Goal: Navigation & Orientation: Understand site structure

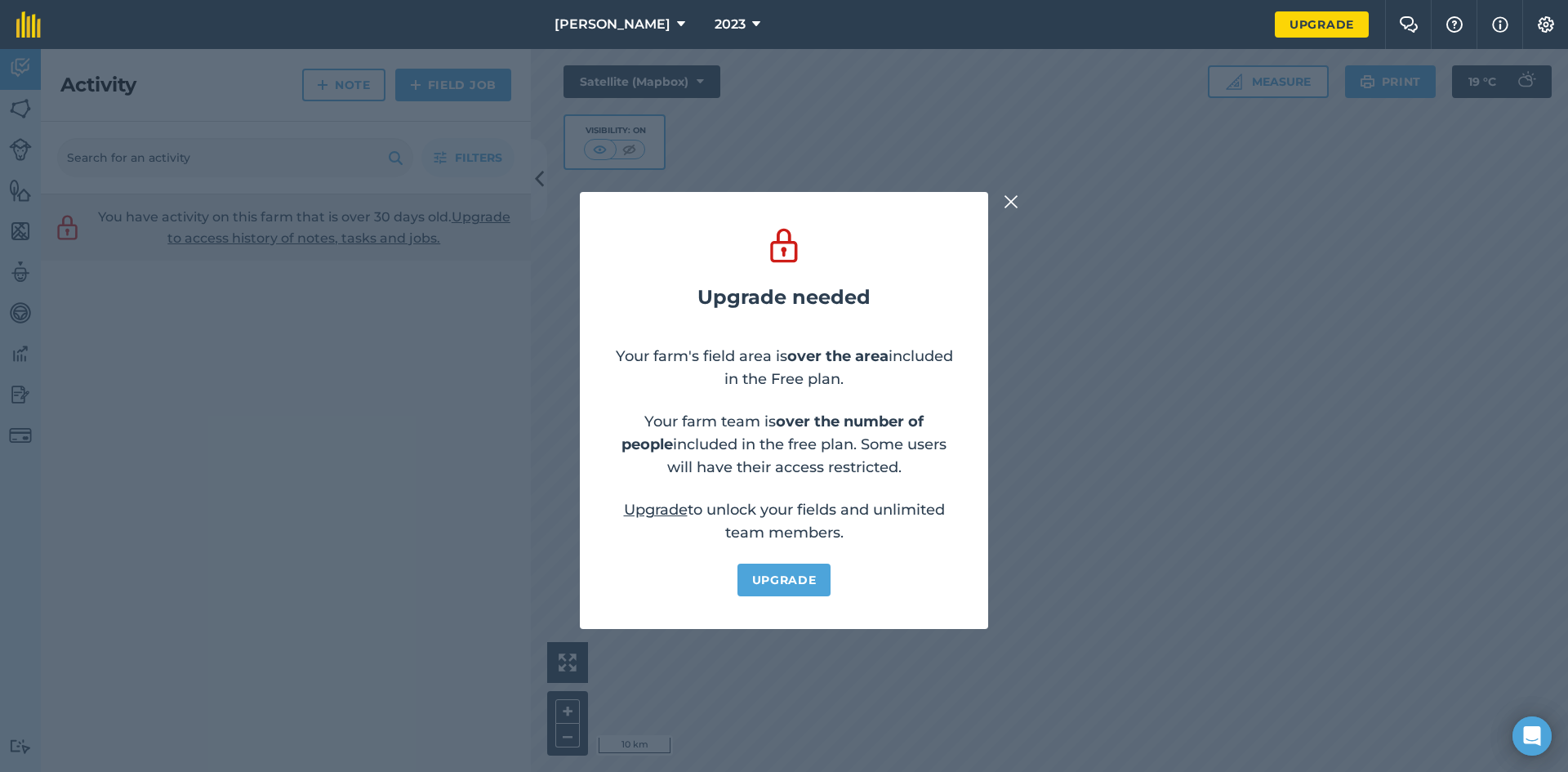
click at [1006, 202] on img at bounding box center [1011, 201] width 15 height 19
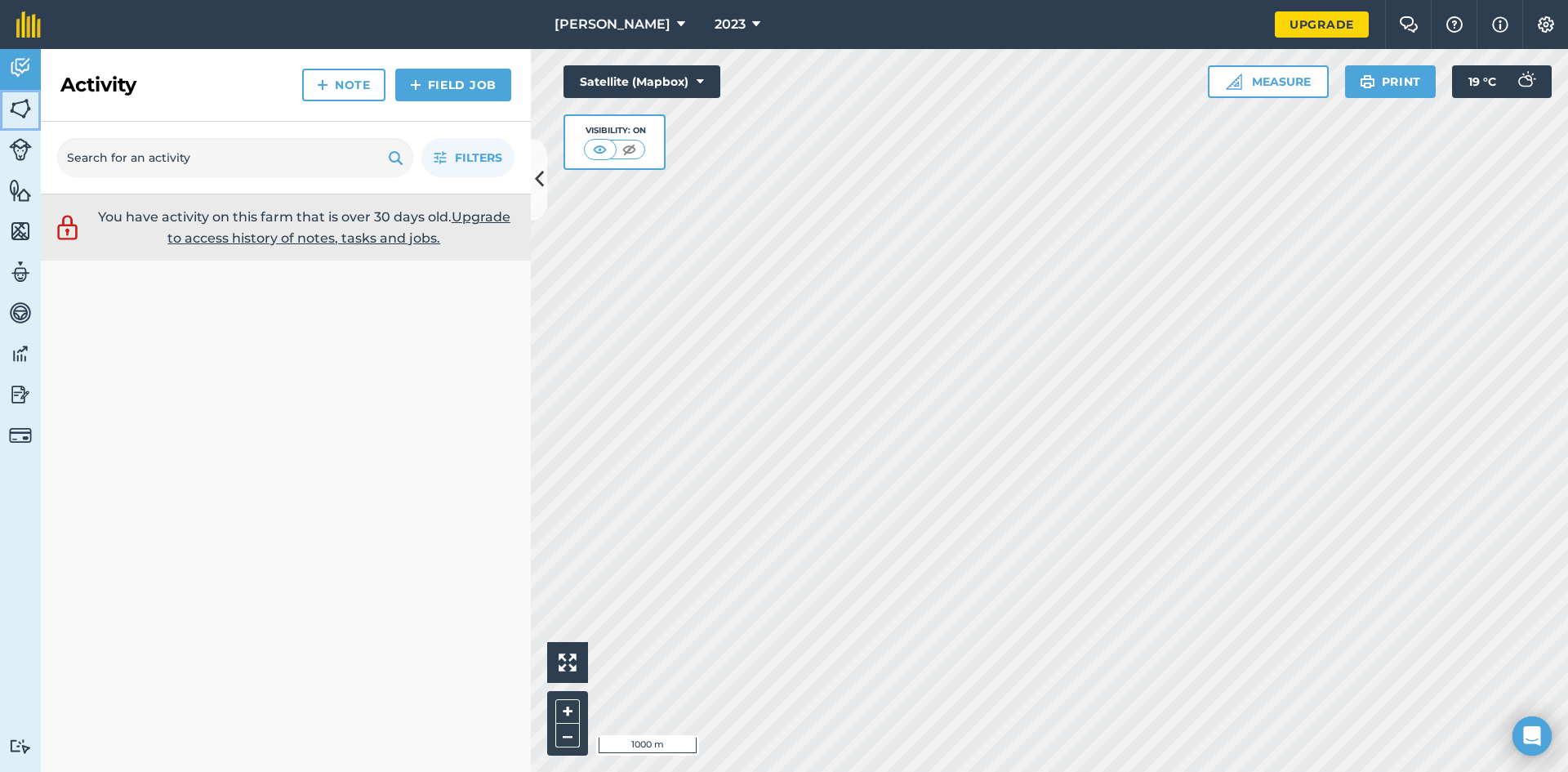
click at [17, 112] on img at bounding box center [20, 108] width 23 height 24
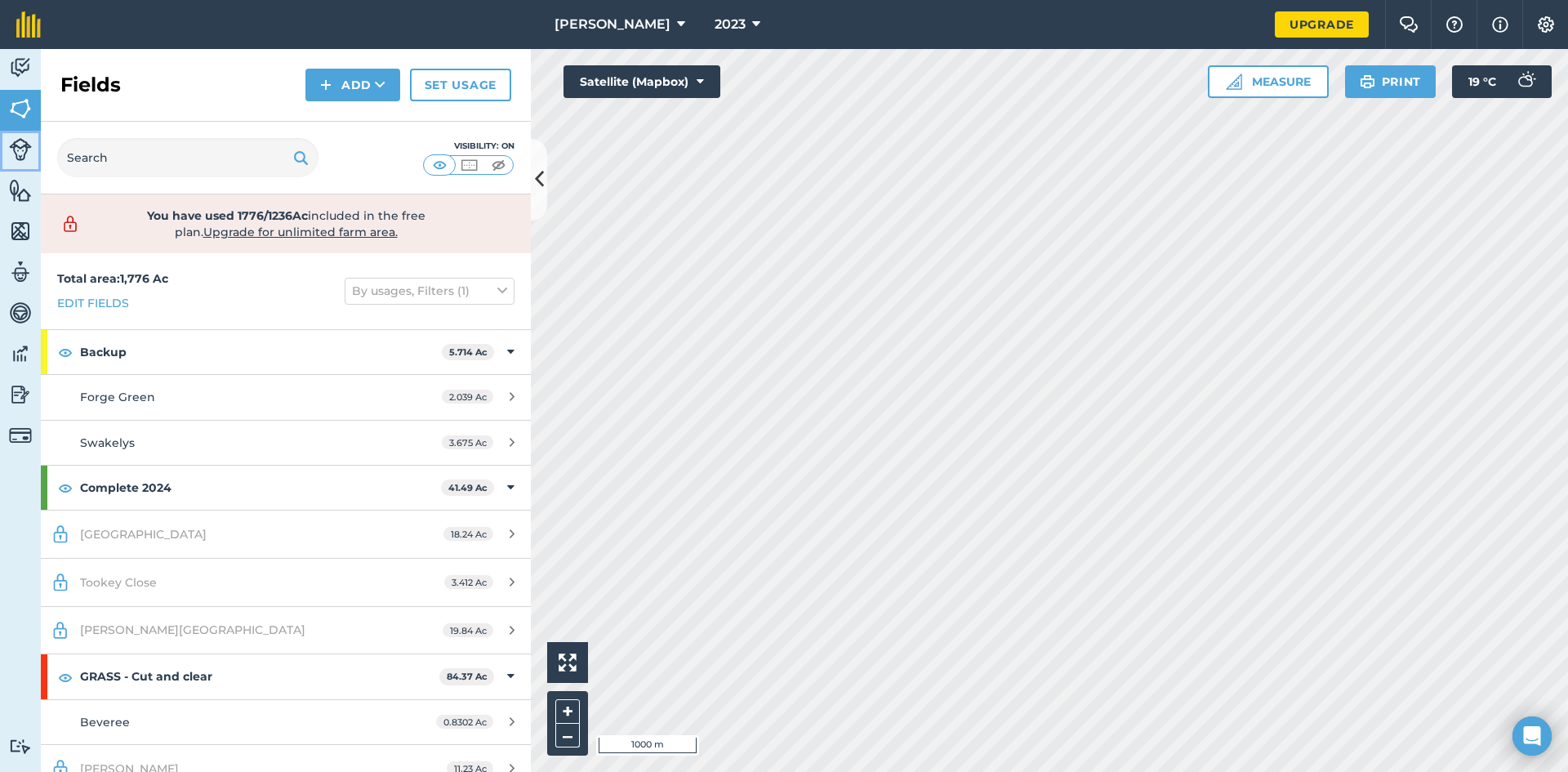
click at [24, 148] on img at bounding box center [20, 149] width 23 height 23
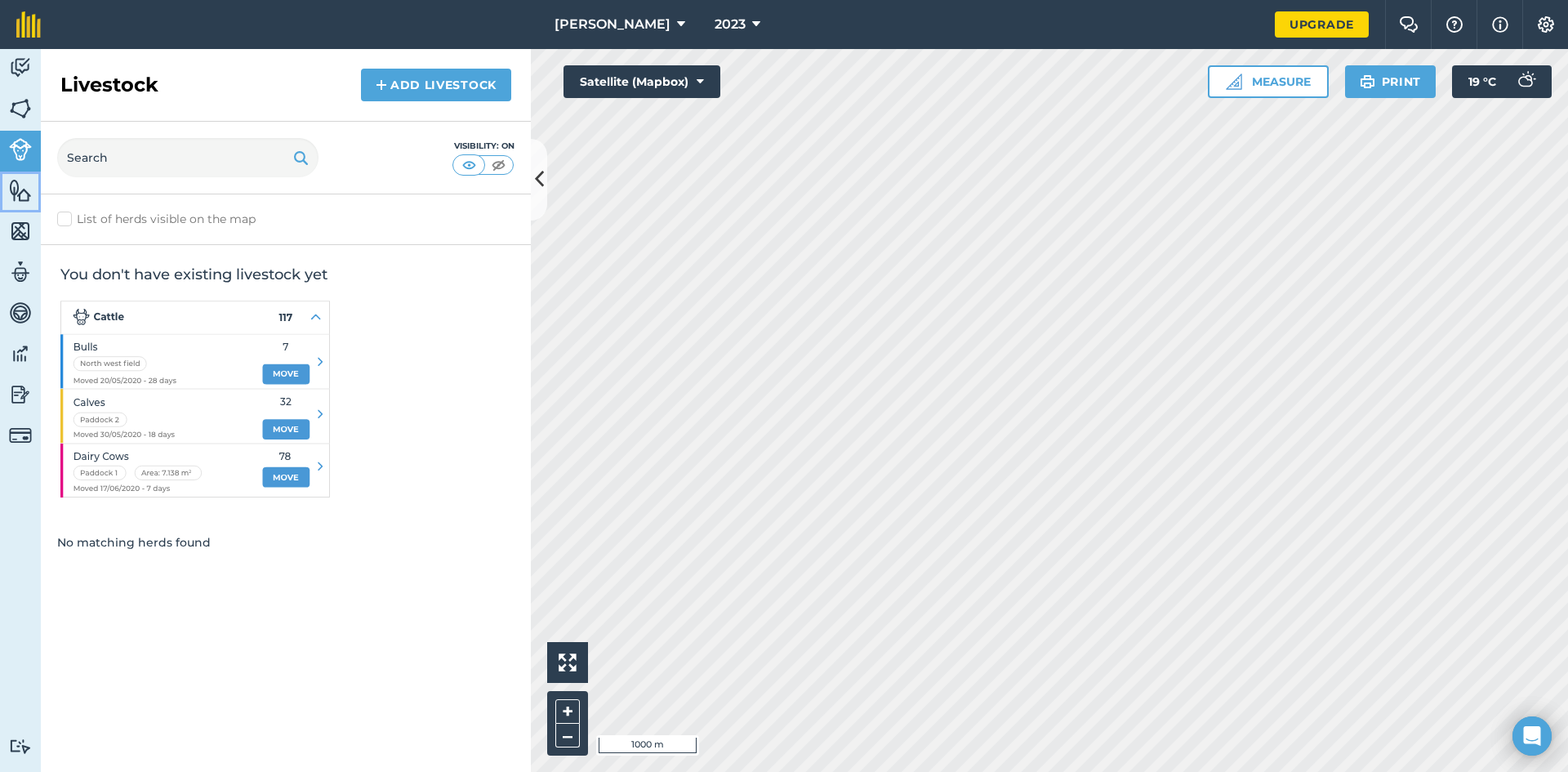
click at [18, 196] on img at bounding box center [20, 190] width 23 height 24
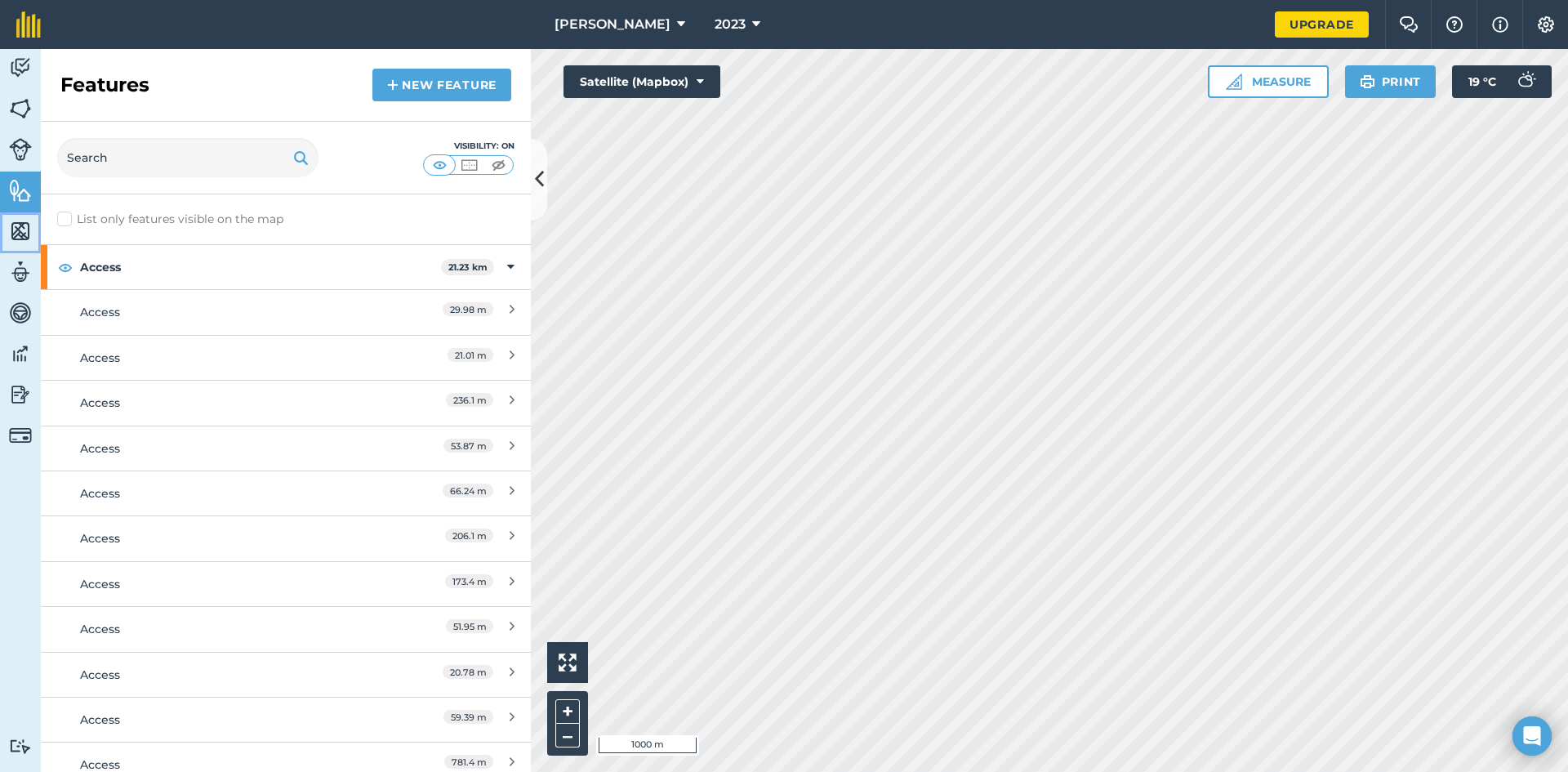
click at [17, 236] on img at bounding box center [20, 231] width 23 height 24
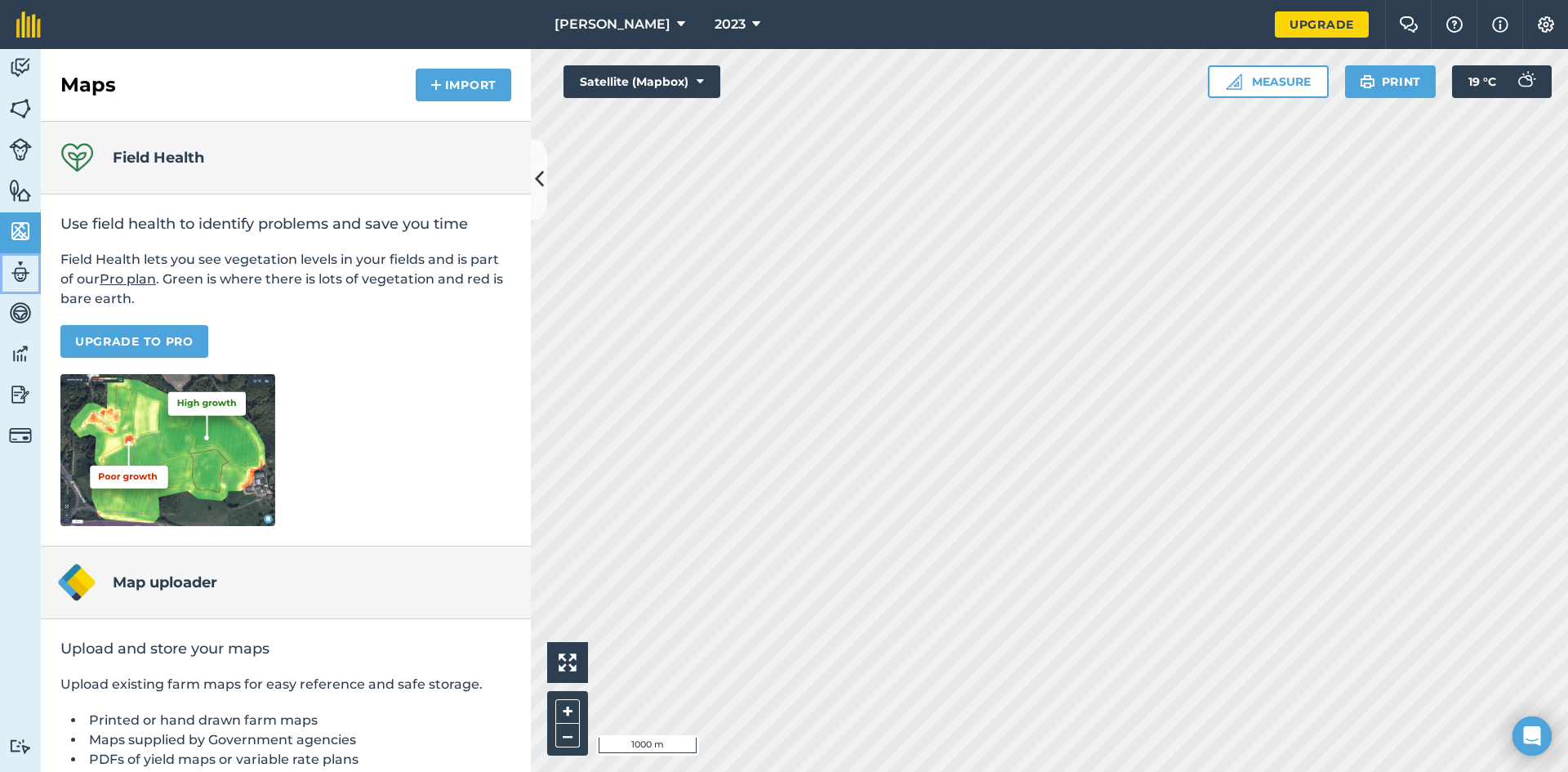
click at [26, 293] on link "Team" at bounding box center [20, 273] width 41 height 41
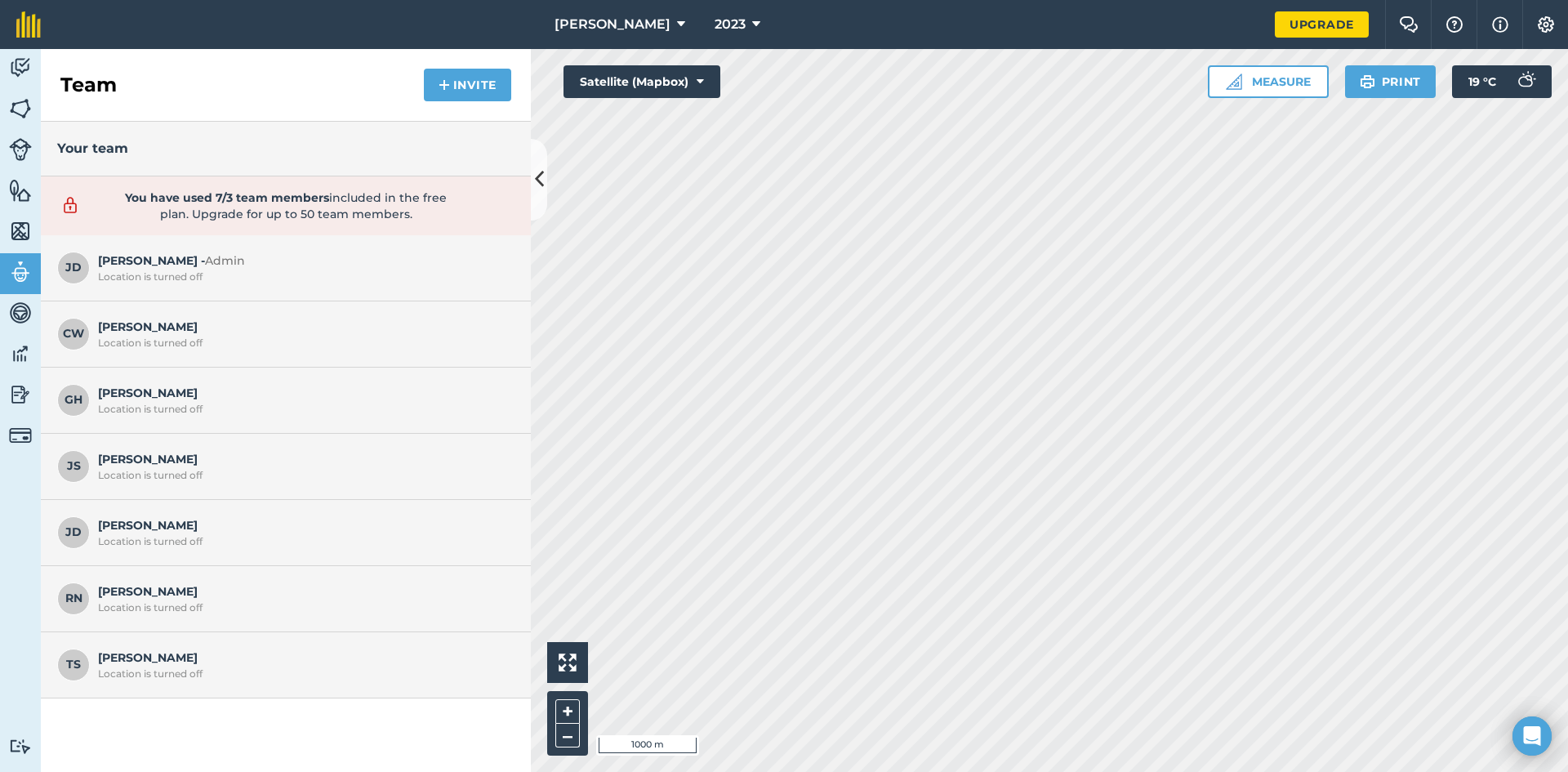
drag, startPoint x: 146, startPoint y: 643, endPoint x: 466, endPoint y: 547, distance: 334.1
click at [466, 547] on div "Location is turned off" at bounding box center [302, 541] width 409 height 13
click at [180, 153] on h3 "Your team" at bounding box center [286, 148] width 458 height 21
click at [24, 102] on img at bounding box center [20, 108] width 23 height 24
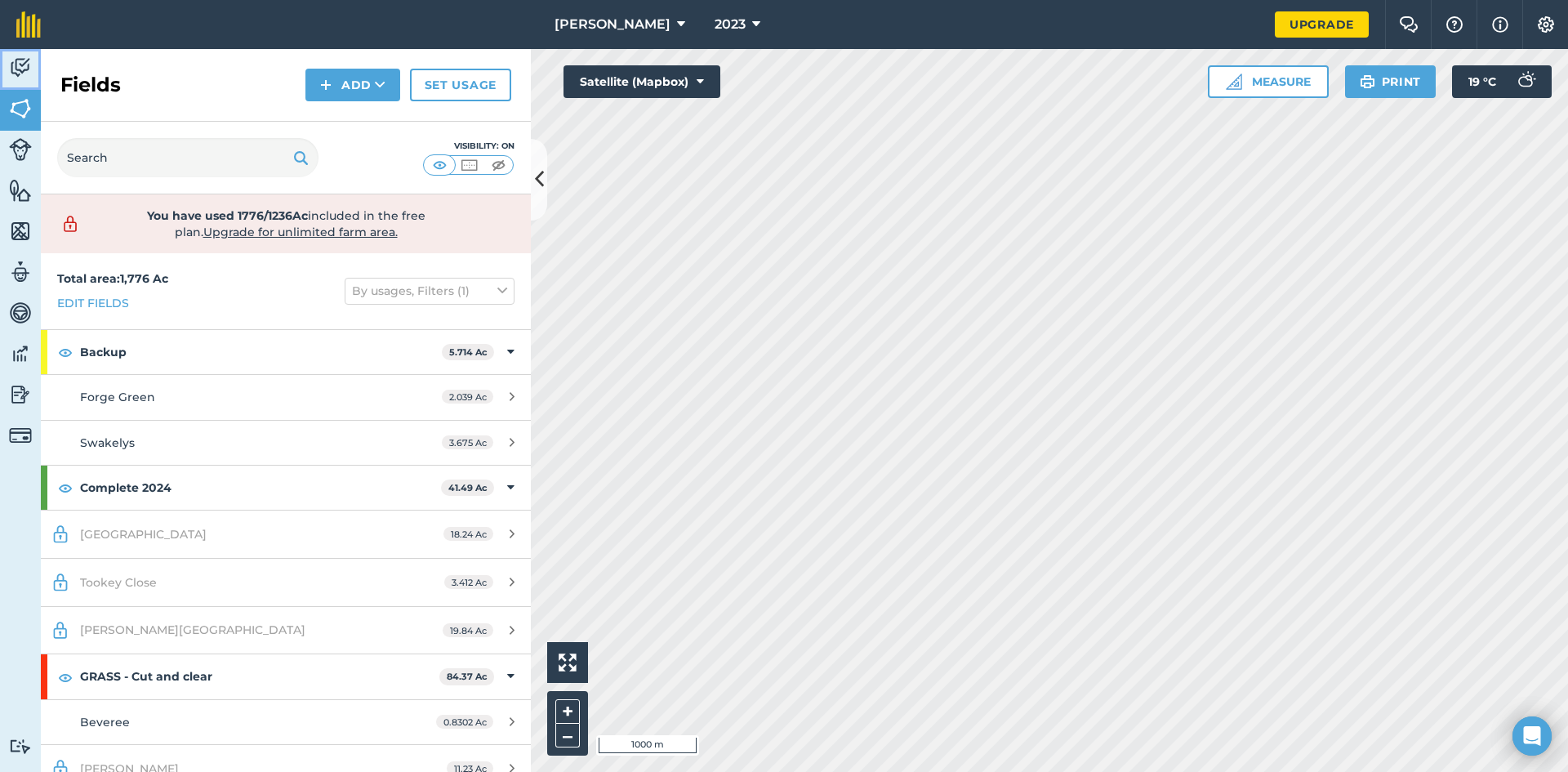
click at [26, 61] on img at bounding box center [20, 68] width 23 height 24
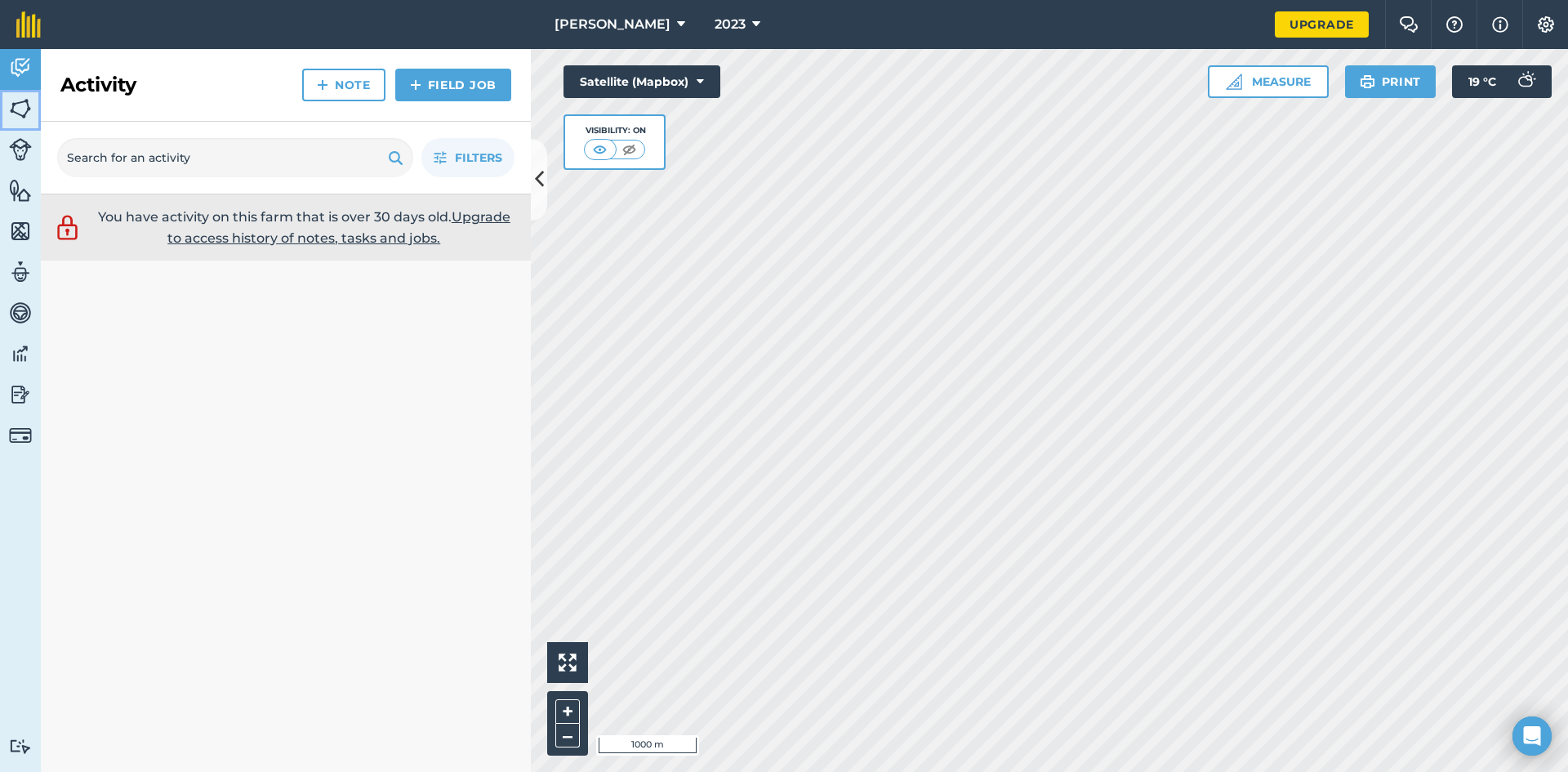
click at [25, 120] on link "Fields" at bounding box center [20, 110] width 41 height 41
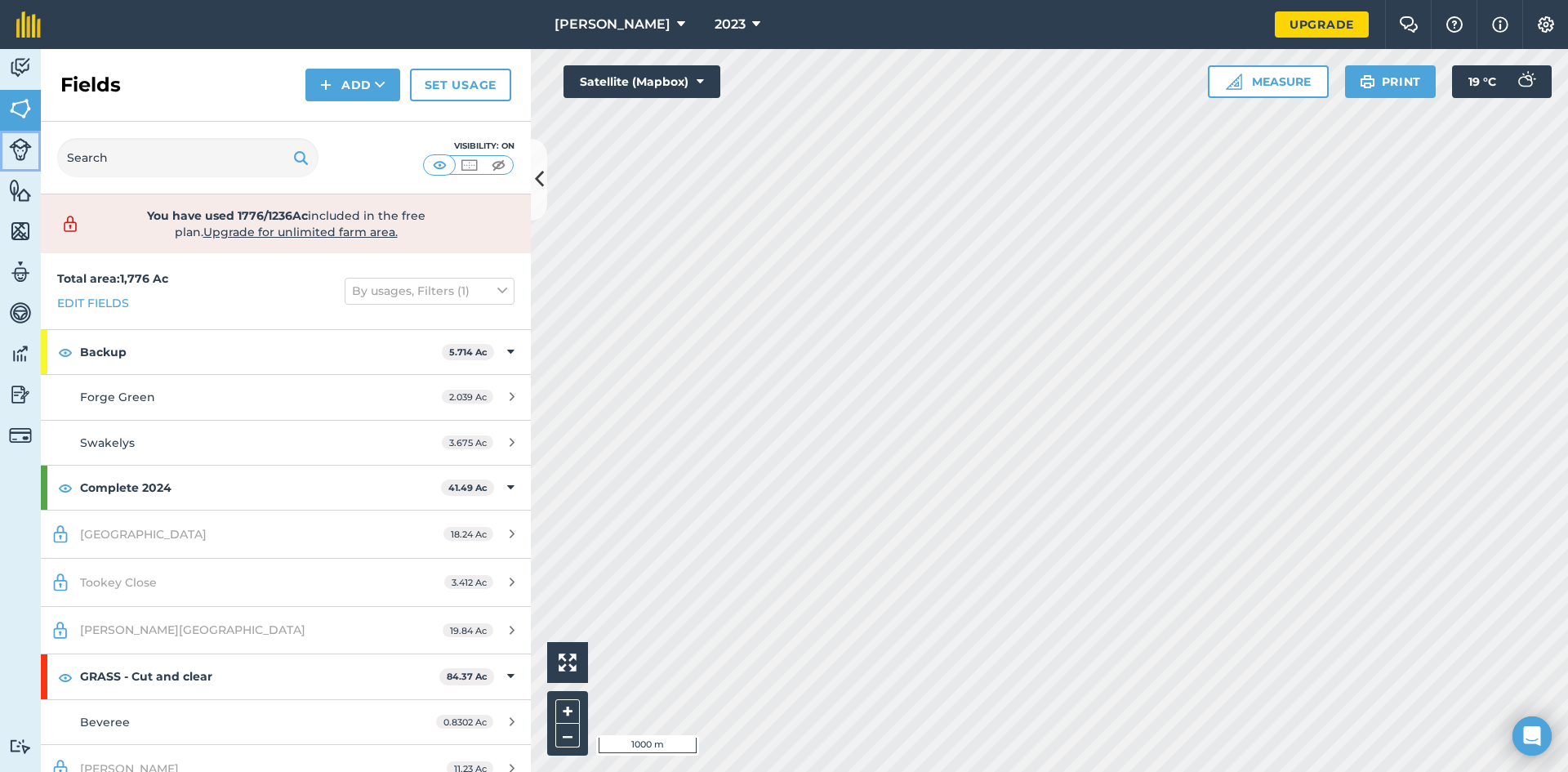
click at [24, 145] on img at bounding box center [20, 149] width 23 height 23
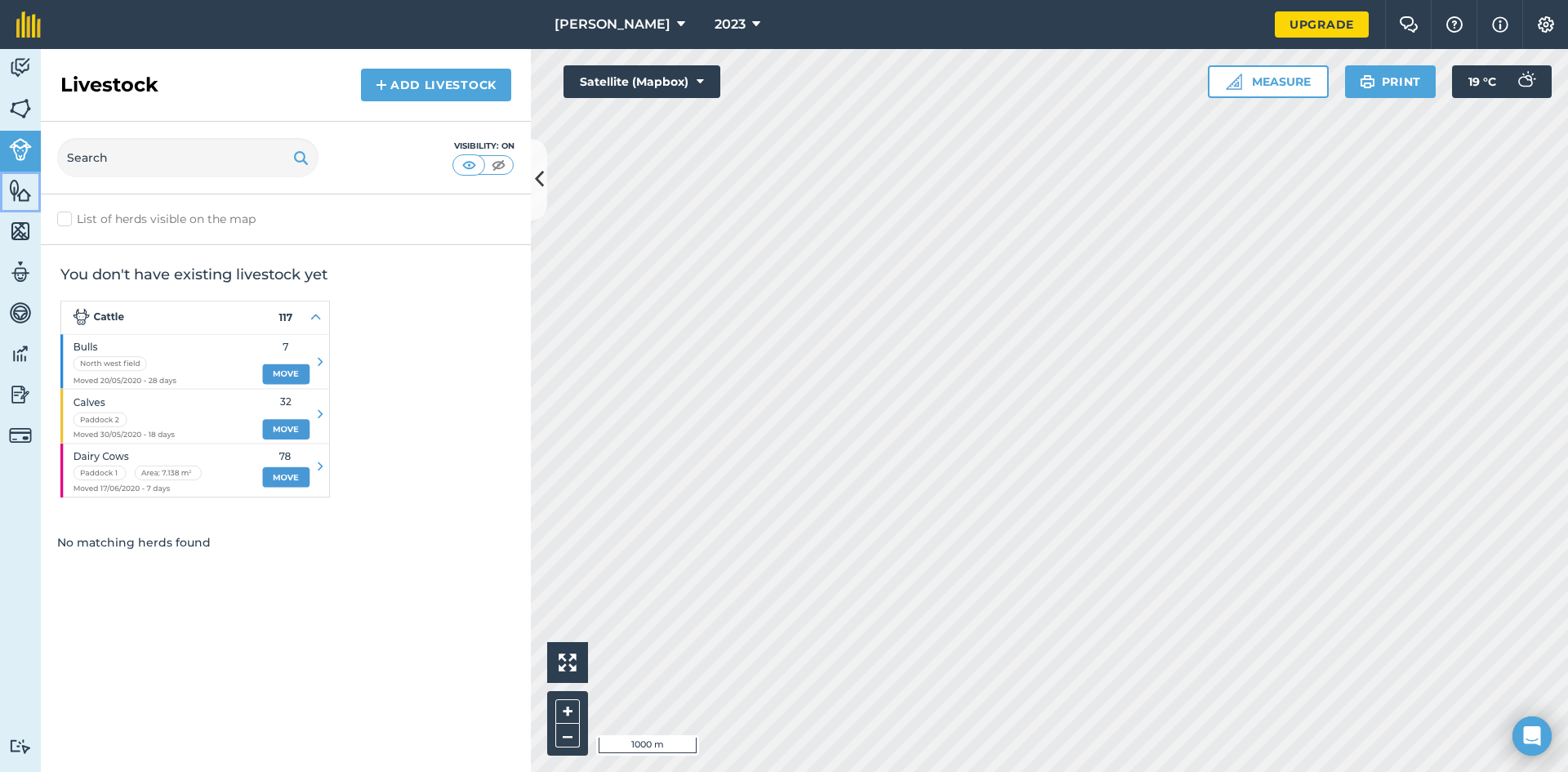
click at [28, 202] on img at bounding box center [20, 190] width 23 height 24
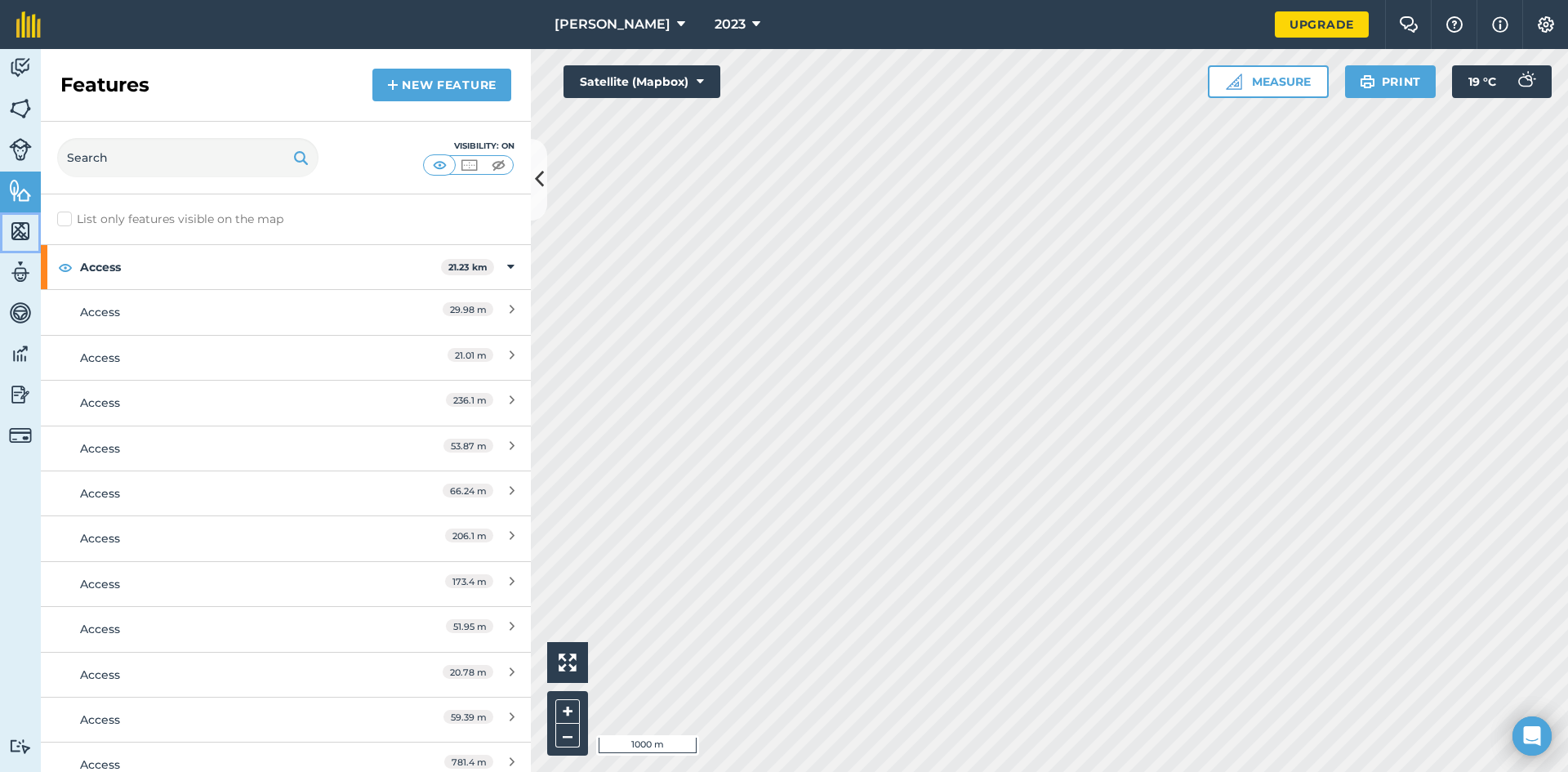
click at [26, 217] on link "Maps" at bounding box center [20, 233] width 41 height 41
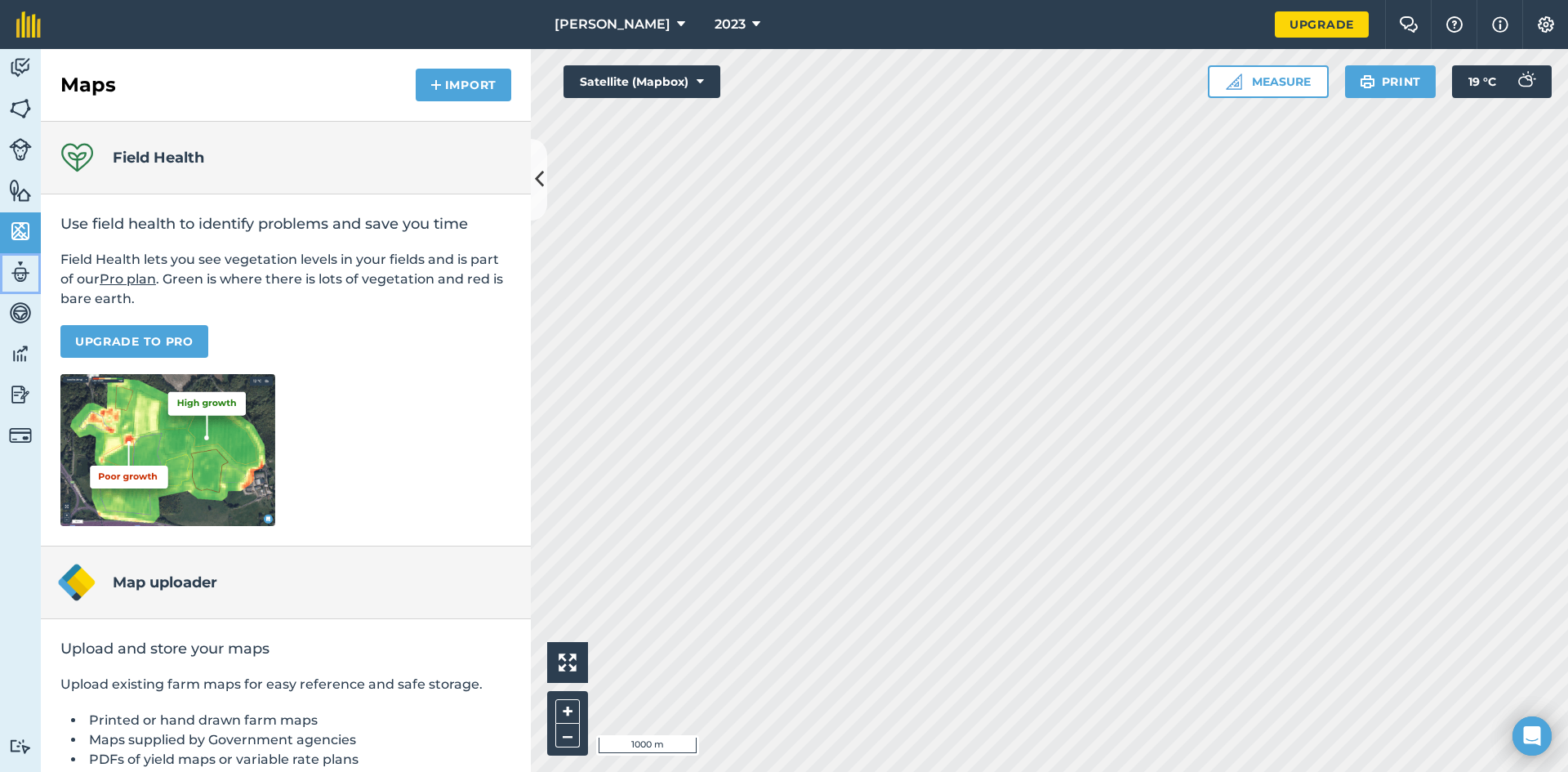
click at [24, 268] on img at bounding box center [20, 272] width 23 height 24
